Goal: Task Accomplishment & Management: Complete application form

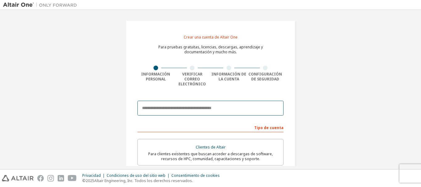
click at [185, 108] on input "email" at bounding box center [210, 108] width 146 height 15
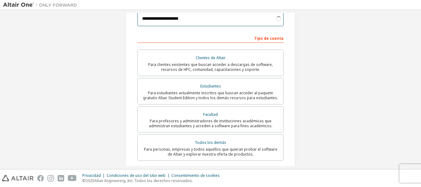
scroll to position [88, 0]
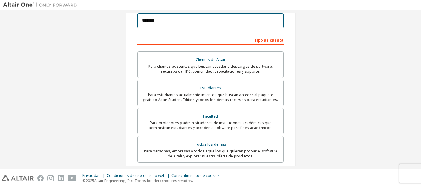
type input "**"
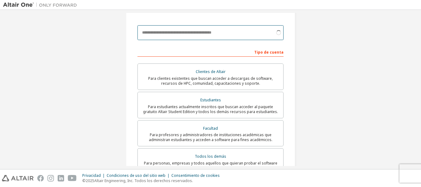
drag, startPoint x: 198, startPoint y: 16, endPoint x: 200, endPoint y: 25, distance: 9.4
click at [200, 25] on input "email" at bounding box center [210, 32] width 146 height 15
click at [205, 27] on input "email" at bounding box center [210, 32] width 146 height 15
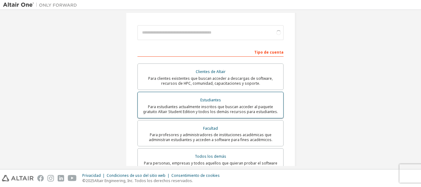
click at [232, 96] on div "Estudiantes" at bounding box center [210, 100] width 138 height 9
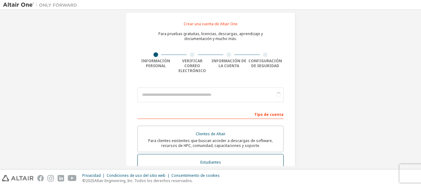
scroll to position [0, 0]
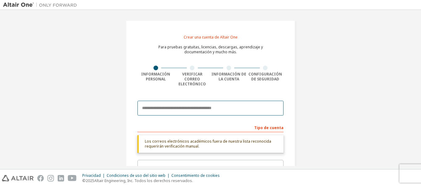
click at [221, 102] on input "email" at bounding box center [210, 108] width 146 height 15
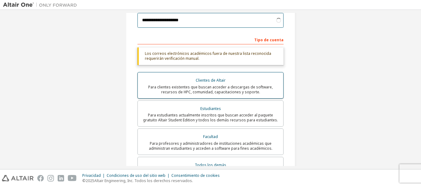
scroll to position [88, 0]
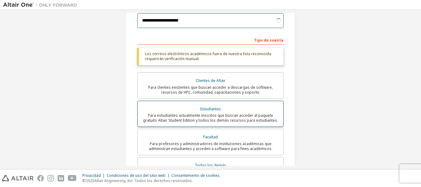
type input "**********"
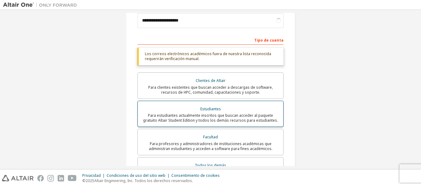
click at [222, 113] on font "Para estudiantes actualmente inscritos que buscan acceder al paquete gratuito A…" at bounding box center [210, 118] width 135 height 10
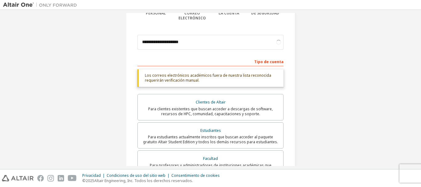
scroll to position [57, 0]
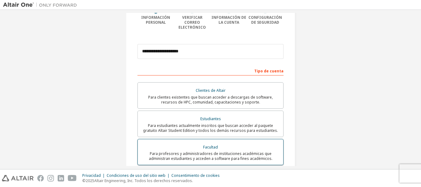
click at [200, 143] on div "Facultad" at bounding box center [210, 147] width 138 height 9
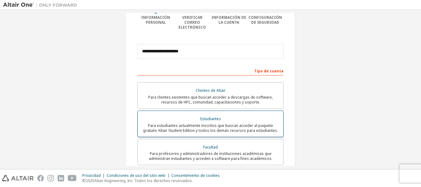
click at [206, 123] on font "Para estudiantes actualmente inscritos que buscan acceder al paquete gratuito A…" at bounding box center [210, 128] width 135 height 10
click at [209, 116] on font "Estudiantes" at bounding box center [210, 118] width 21 height 5
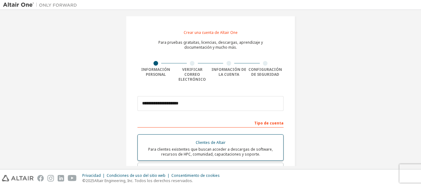
scroll to position [0, 0]
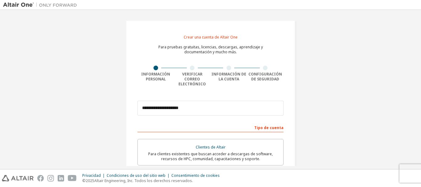
click at [190, 67] on div at bounding box center [192, 68] width 5 height 5
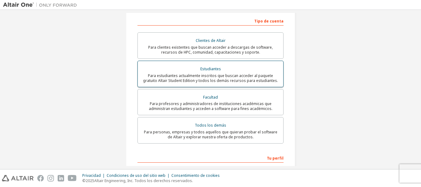
scroll to position [180, 0]
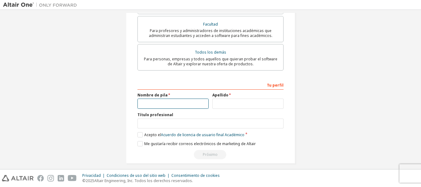
click at [191, 99] on input "text" at bounding box center [172, 104] width 71 height 10
type input "******"
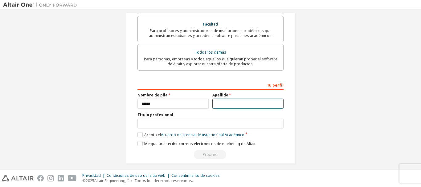
type input "*********"
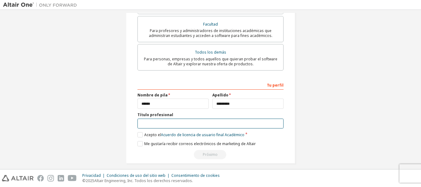
click at [190, 119] on input "text" at bounding box center [210, 124] width 146 height 10
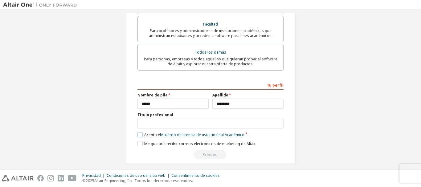
click at [137, 132] on label "Acepto el Acuerdo de licencia de usuario final Académico" at bounding box center [190, 134] width 107 height 5
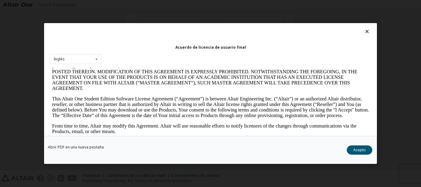
scroll to position [185, 0]
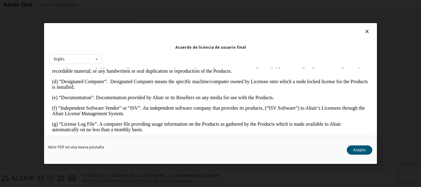
click at [361, 154] on button "Acepto" at bounding box center [360, 149] width 26 height 9
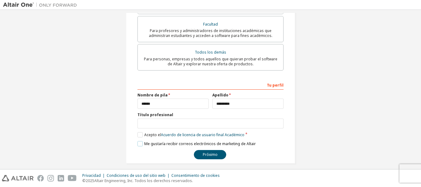
click at [137, 141] on label "Me gustaría recibir correos electrónicos de marketing de Altair" at bounding box center [196, 143] width 118 height 5
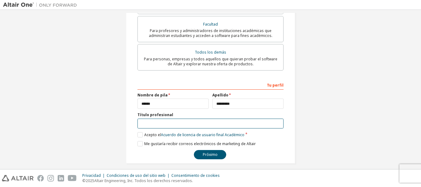
click at [161, 121] on input "text" at bounding box center [210, 124] width 146 height 10
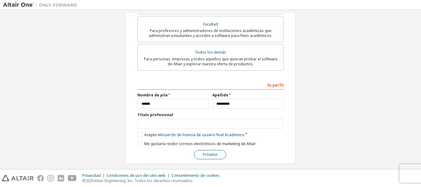
click at [210, 152] on font "Próximo" at bounding box center [210, 154] width 15 height 5
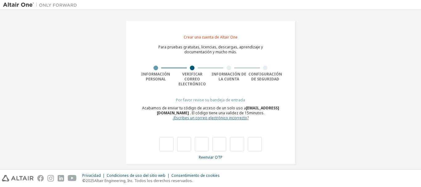
click at [193, 115] on font "¿Escribes un correo electrónico incorrecto?" at bounding box center [211, 117] width 76 height 5
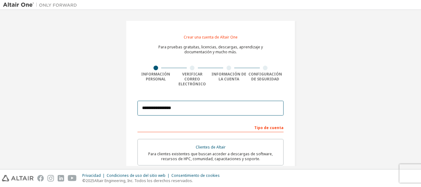
type input "****"
drag, startPoint x: 194, startPoint y: 104, endPoint x: 111, endPoint y: 100, distance: 83.1
click at [111, 100] on div "Crear una cuenta de Altair One Para pruebas gratuitas, licencias, descargas, ap…" at bounding box center [210, 182] width 415 height 338
click at [156, 101] on input "email" at bounding box center [210, 108] width 146 height 15
paste input "**********"
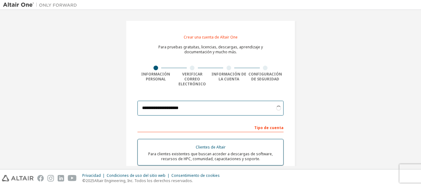
scroll to position [31, 0]
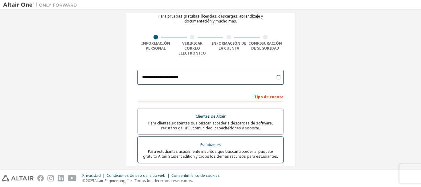
type input "**********"
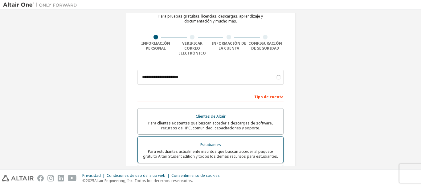
click at [229, 141] on div "Estudiantes" at bounding box center [210, 145] width 138 height 9
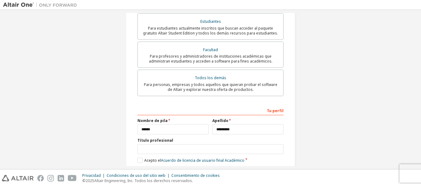
scroll to position [180, 0]
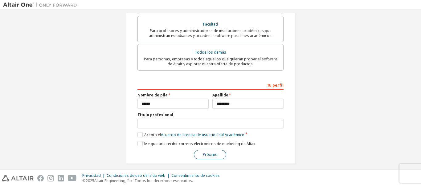
click at [208, 152] on font "Próximo" at bounding box center [210, 154] width 15 height 5
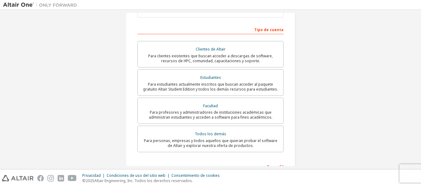
scroll to position [0, 0]
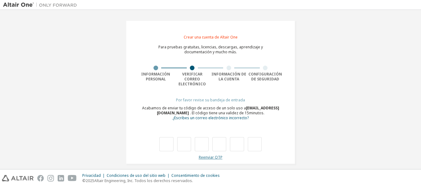
click at [215, 155] on font "Reenviar OTP" at bounding box center [211, 157] width 24 height 5
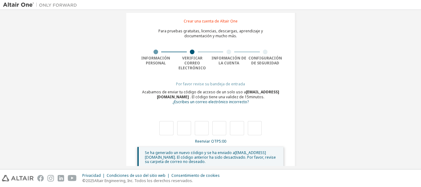
scroll to position [25, 0]
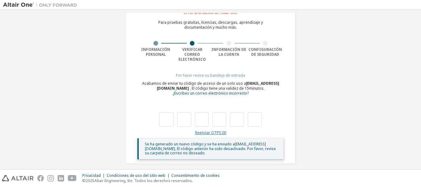
click at [215, 130] on font "Reenviar OTP" at bounding box center [207, 132] width 24 height 5
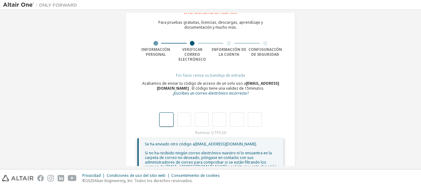
click at [171, 112] on input "text" at bounding box center [166, 119] width 14 height 14
type input "*"
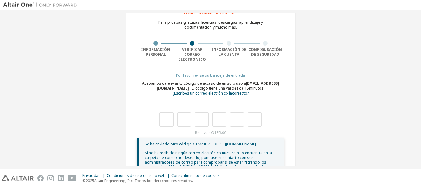
type input "*"
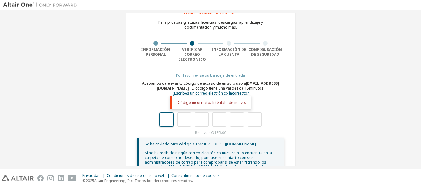
click at [170, 116] on input "text" at bounding box center [166, 119] width 14 height 14
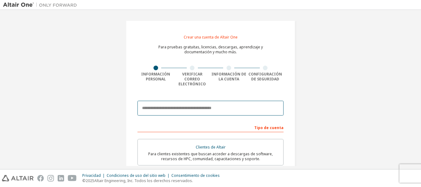
click at [203, 102] on input "email" at bounding box center [210, 108] width 146 height 15
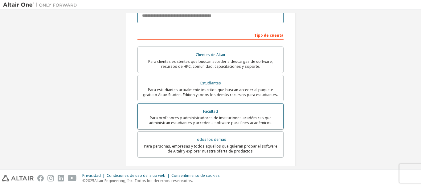
scroll to position [62, 0]
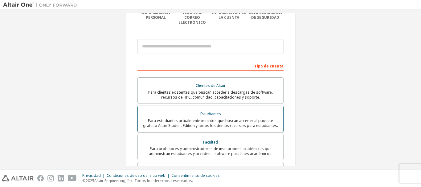
click at [197, 118] on font "Para estudiantes actualmente inscritos que buscan acceder al paquete gratuito A…" at bounding box center [210, 123] width 135 height 10
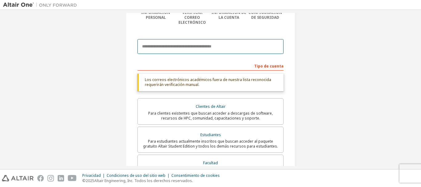
click at [188, 43] on input "email" at bounding box center [210, 46] width 146 height 15
type input "**********"
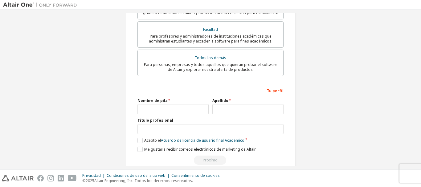
scroll to position [201, 0]
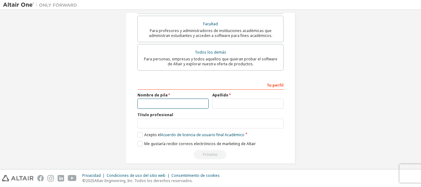
click at [162, 99] on input "text" at bounding box center [172, 104] width 71 height 10
type input "******"
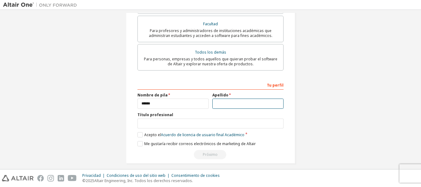
type input "*********"
click at [138, 132] on label "Acepto el Acuerdo de licencia de usuario final Académico" at bounding box center [190, 134] width 107 height 5
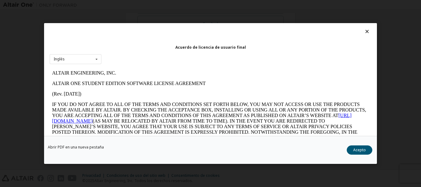
scroll to position [0, 0]
click at [365, 153] on button "Acepto" at bounding box center [360, 149] width 26 height 9
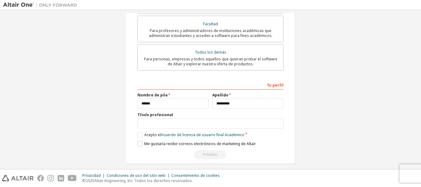
click at [140, 141] on label "Me gustaría recibir correos electrónicos de marketing de Altair" at bounding box center [196, 143] width 118 height 5
click at [204, 152] on font "Próximo" at bounding box center [210, 154] width 15 height 5
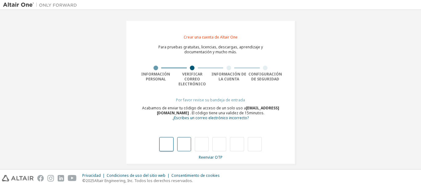
type input "*"
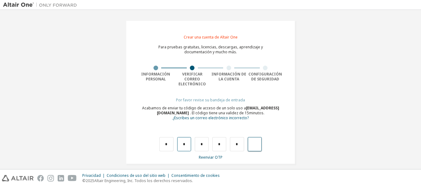
type input "*"
